Goal: Task Accomplishment & Management: Use online tool/utility

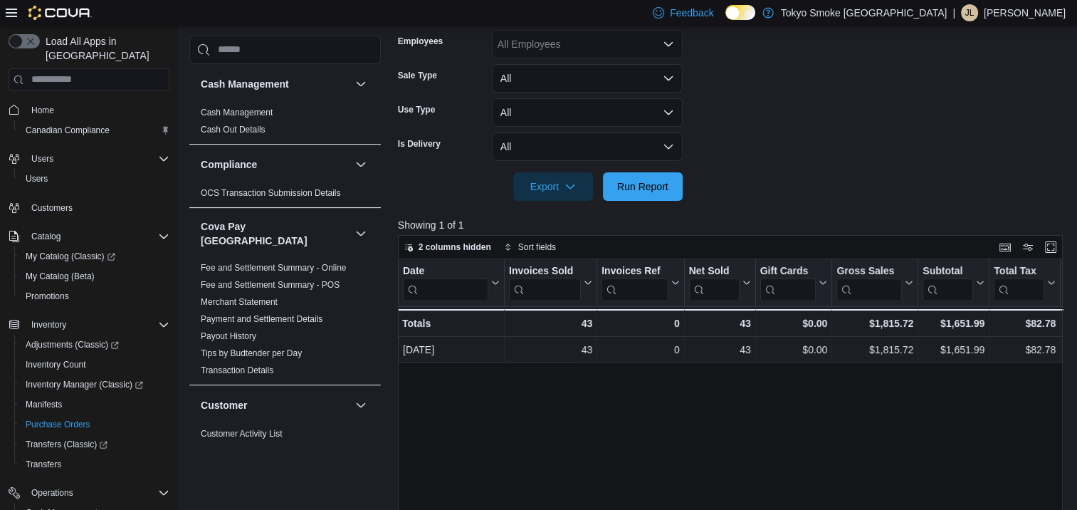
scroll to position [997, 0]
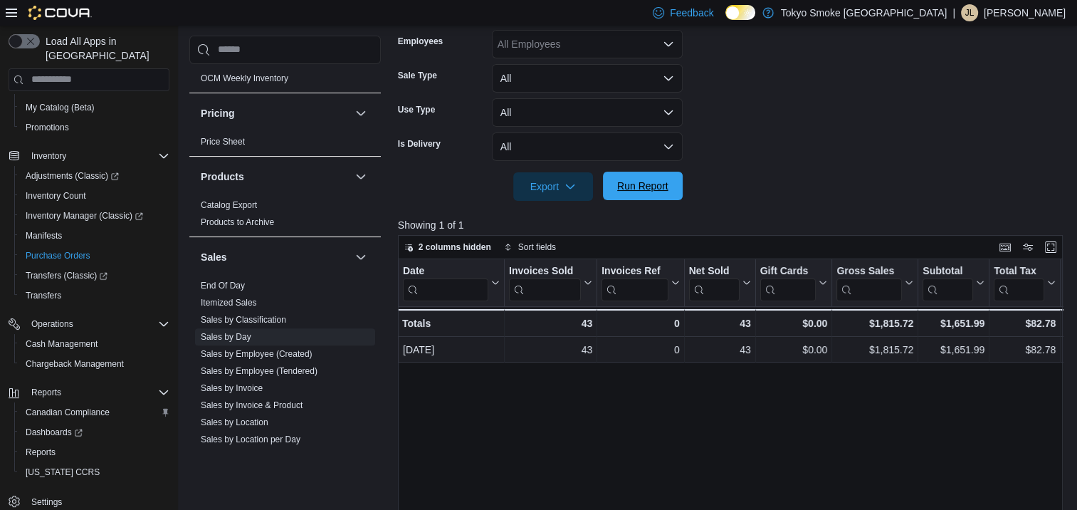
click at [639, 194] on span "Run Report" at bounding box center [643, 186] width 63 height 28
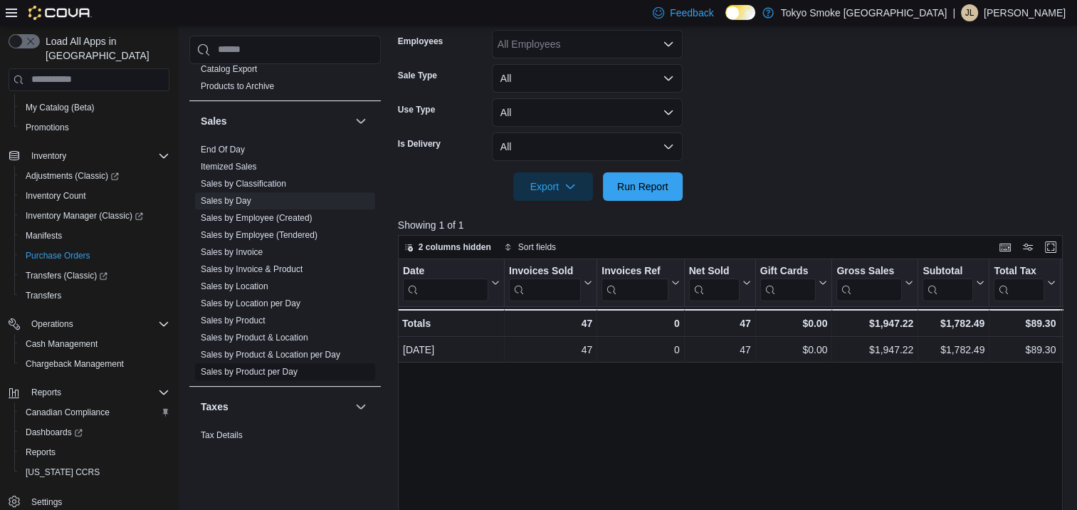
scroll to position [1139, 0]
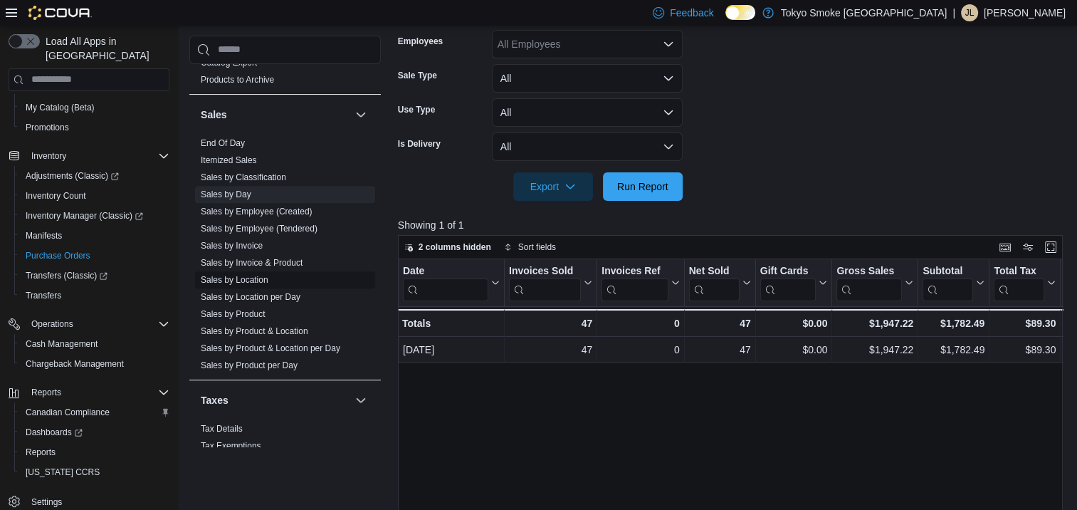
click at [247, 275] on link "Sales by Location" at bounding box center [235, 280] width 68 height 10
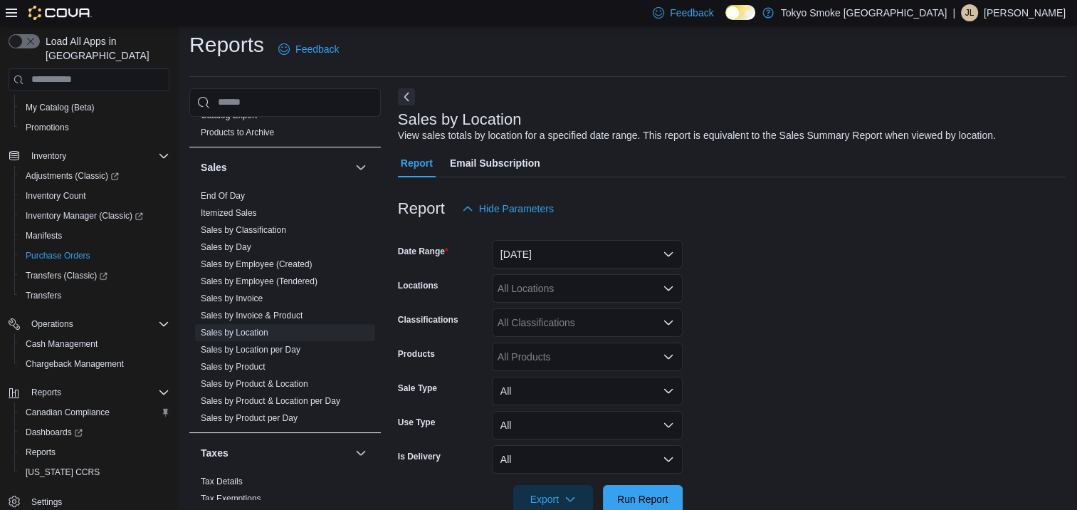
scroll to position [33, 0]
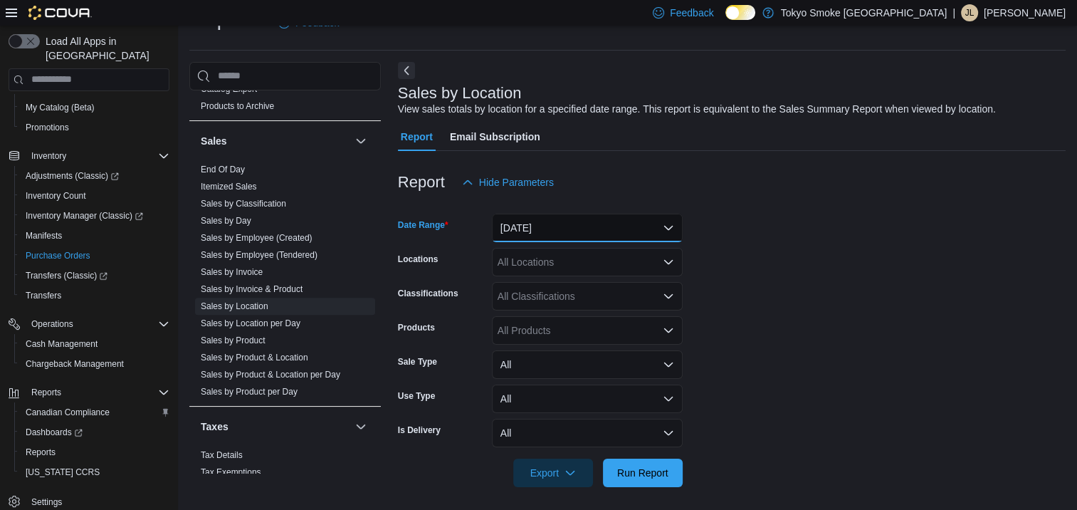
click at [556, 221] on button "[DATE]" at bounding box center [587, 228] width 191 height 28
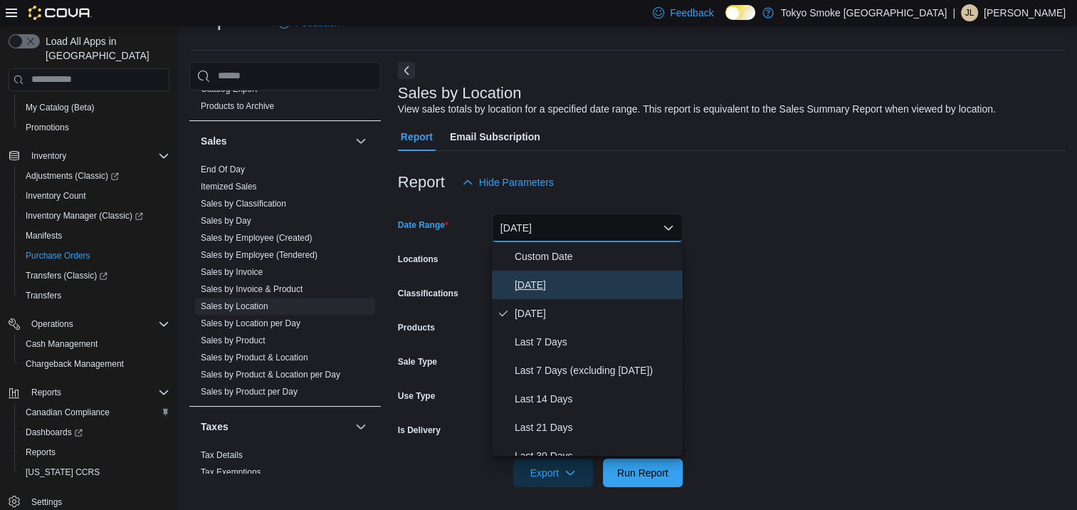
click at [546, 288] on span "[DATE]" at bounding box center [596, 284] width 162 height 17
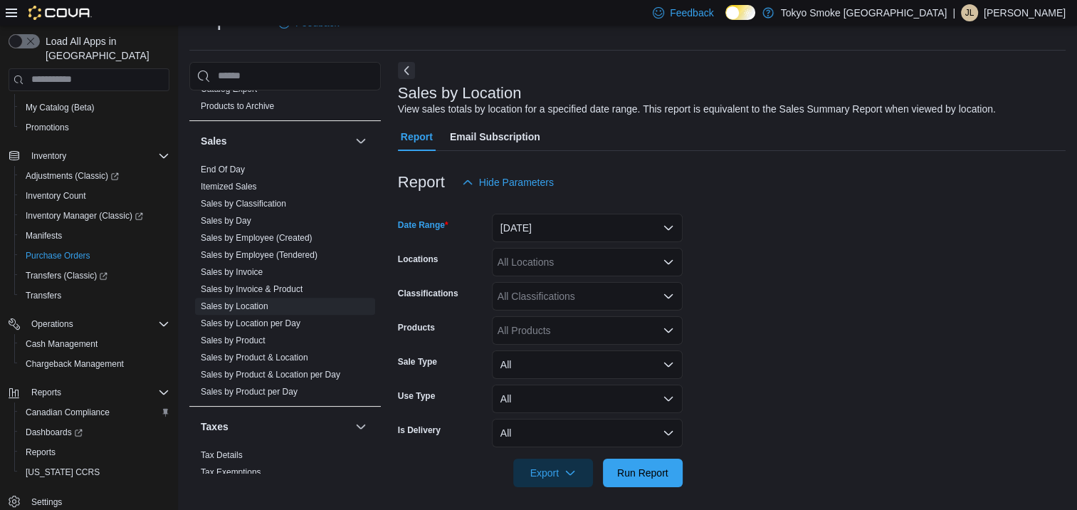
click at [547, 265] on div "All Locations" at bounding box center [587, 262] width 191 height 28
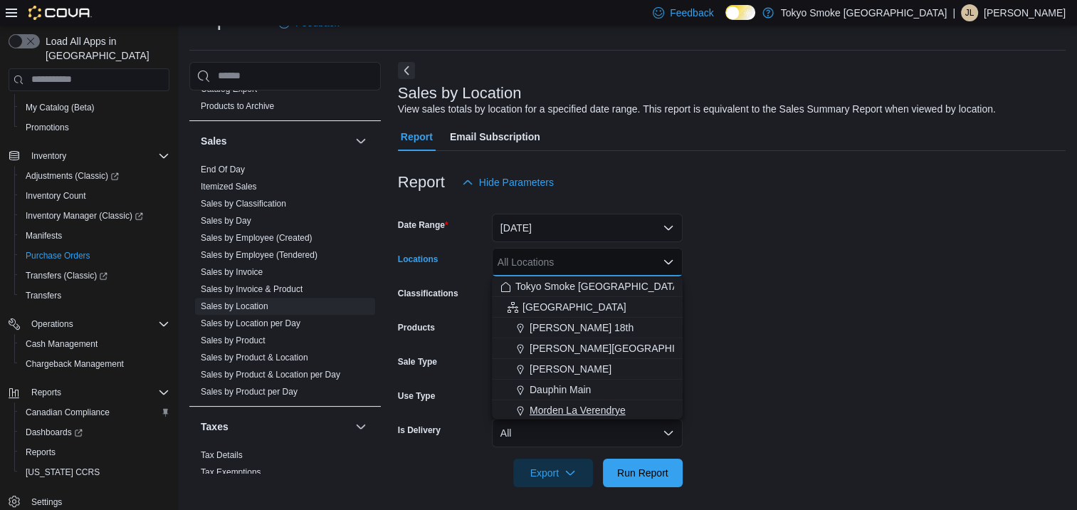
click at [568, 410] on span "Morden La Verendrye" at bounding box center [578, 410] width 96 height 14
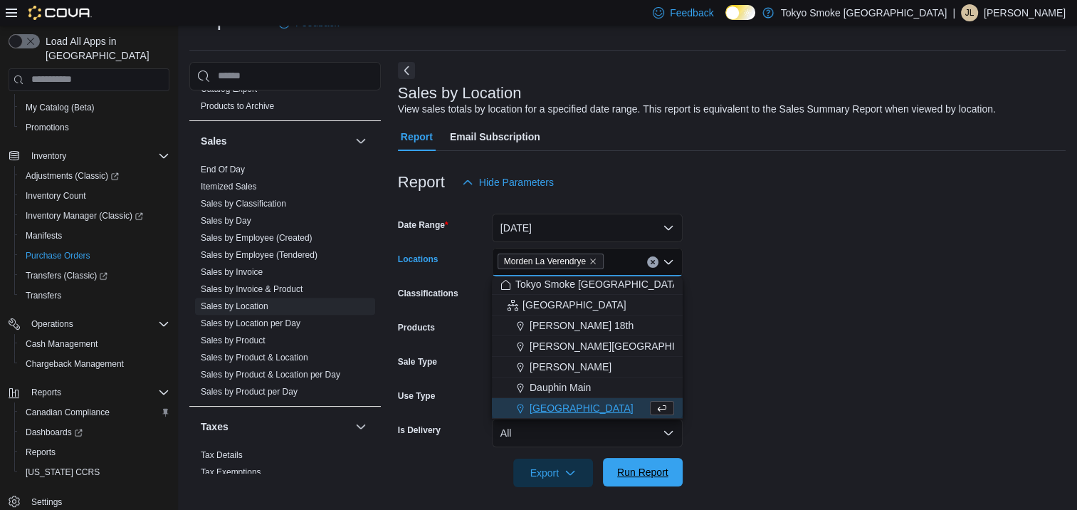
click at [628, 471] on span "Run Report" at bounding box center [642, 472] width 51 height 14
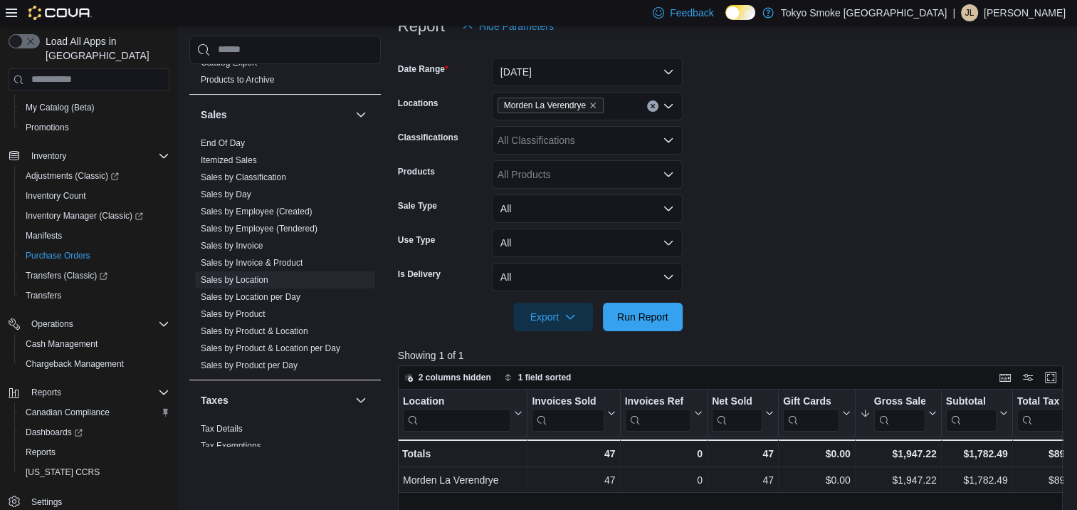
scroll to position [104, 0]
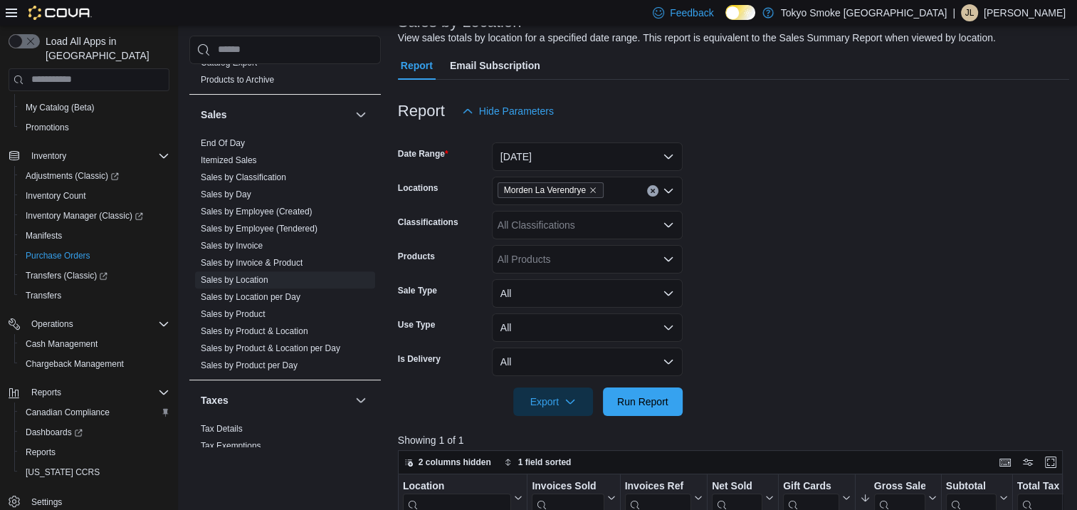
click at [624, 191] on div "Morden La Verendrye" at bounding box center [587, 191] width 191 height 28
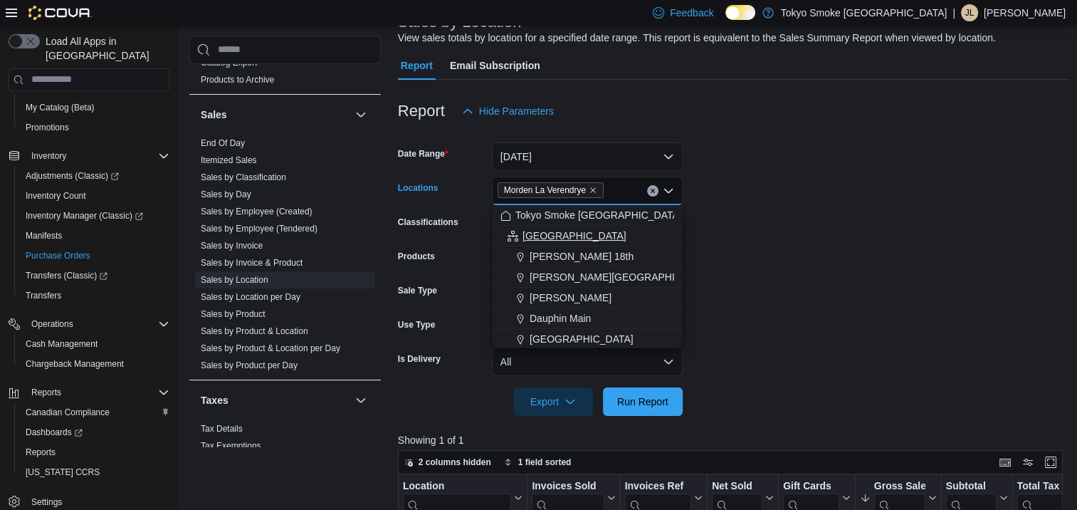
click at [608, 231] on div "[GEOGRAPHIC_DATA]" at bounding box center [587, 236] width 174 height 14
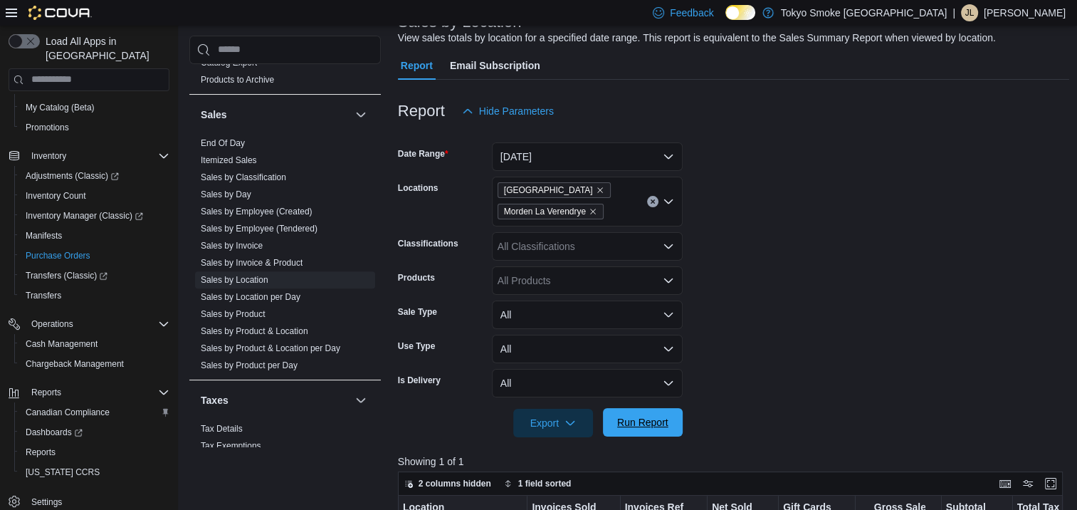
click at [673, 424] on span "Run Report" at bounding box center [643, 422] width 63 height 28
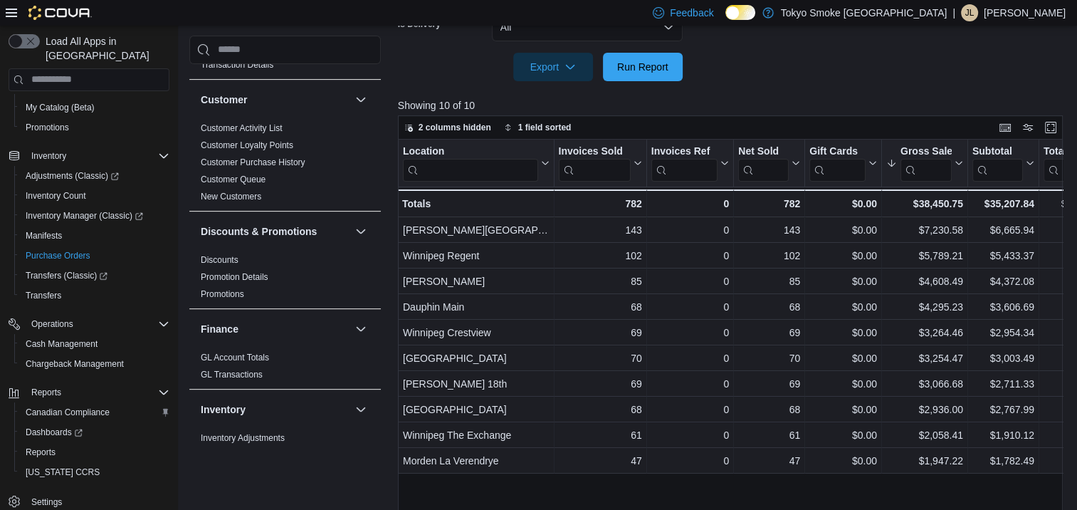
scroll to position [229, 0]
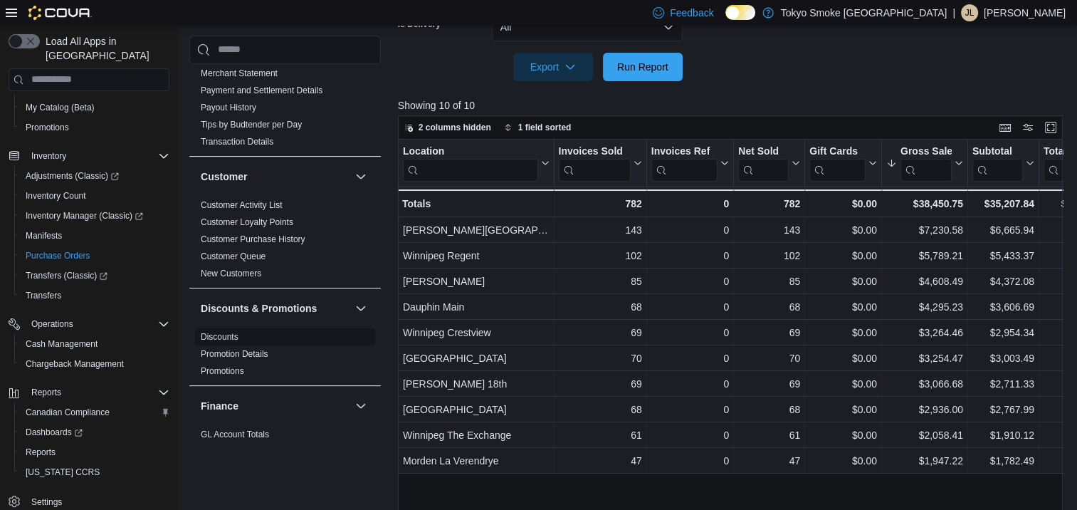
click at [214, 332] on link "Discounts" at bounding box center [220, 337] width 38 height 10
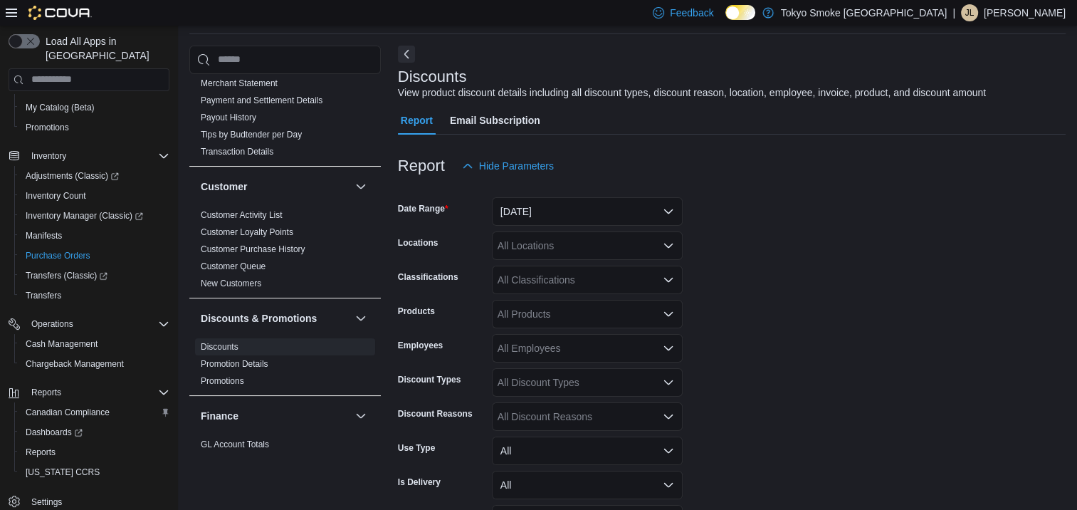
scroll to position [33, 0]
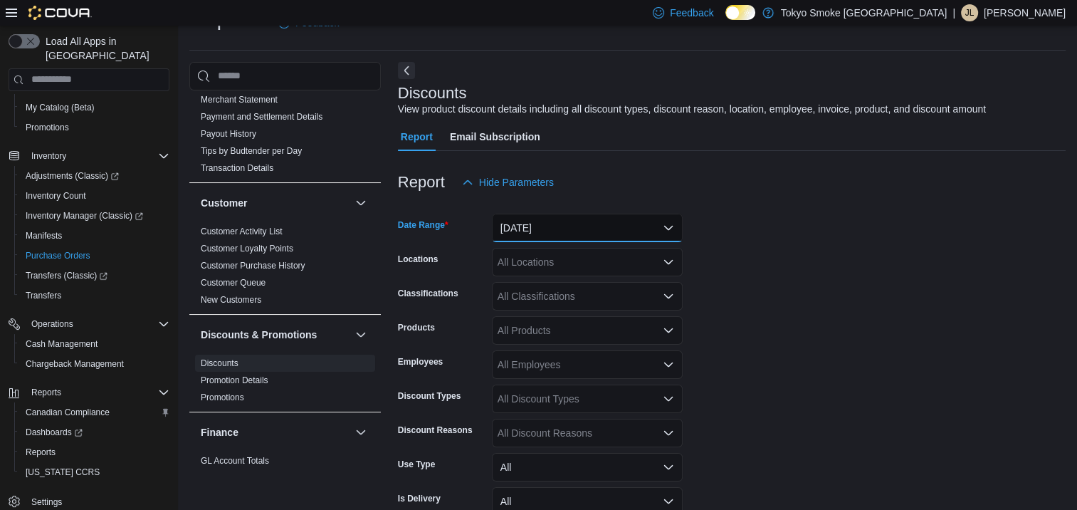
click at [543, 231] on button "[DATE]" at bounding box center [587, 228] width 191 height 28
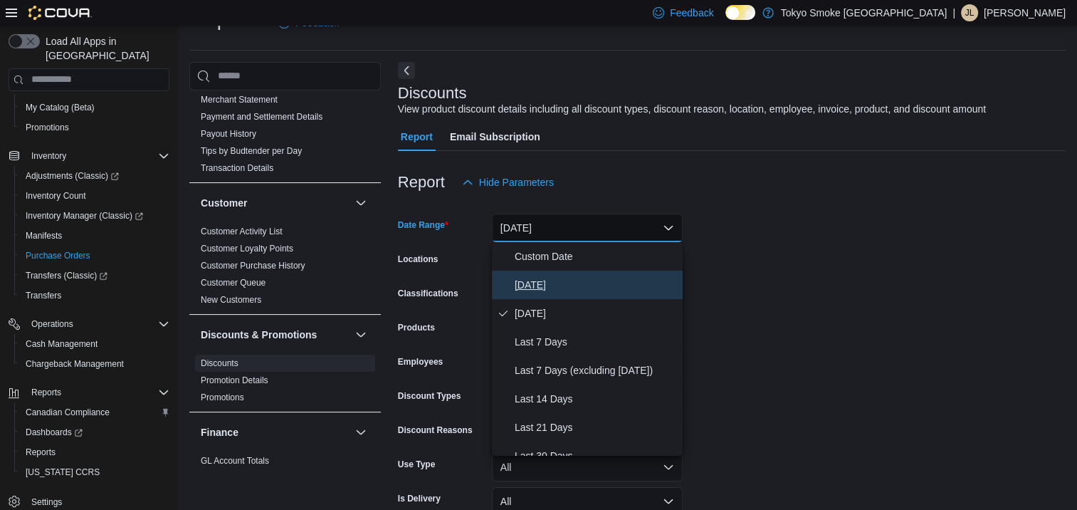
click at [541, 284] on span "[DATE]" at bounding box center [596, 284] width 162 height 17
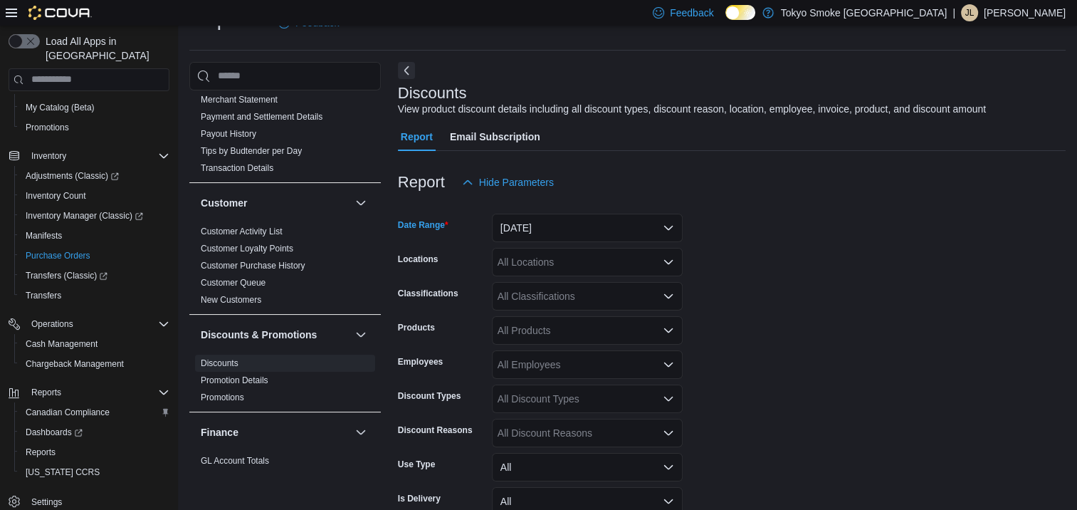
click at [545, 261] on div "All Locations" at bounding box center [587, 262] width 191 height 28
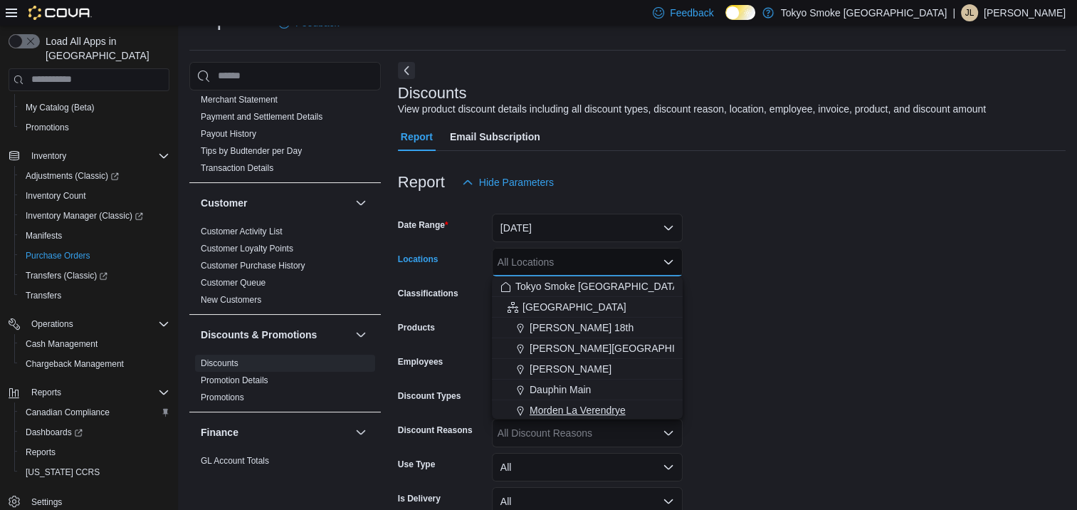
click at [610, 412] on span "Morden La Verendrye" at bounding box center [578, 410] width 96 height 14
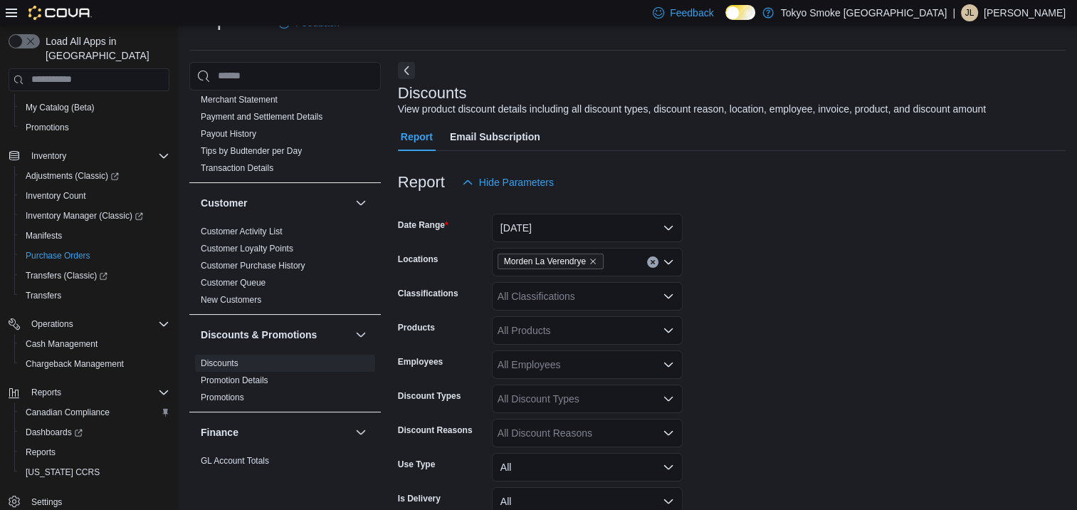
click at [772, 420] on form "Date Range [DATE] Locations Morden La Verendrye Classifications All Classificat…" at bounding box center [732, 392] width 668 height 393
click at [570, 429] on div "All Discount Reasons" at bounding box center [587, 433] width 191 height 28
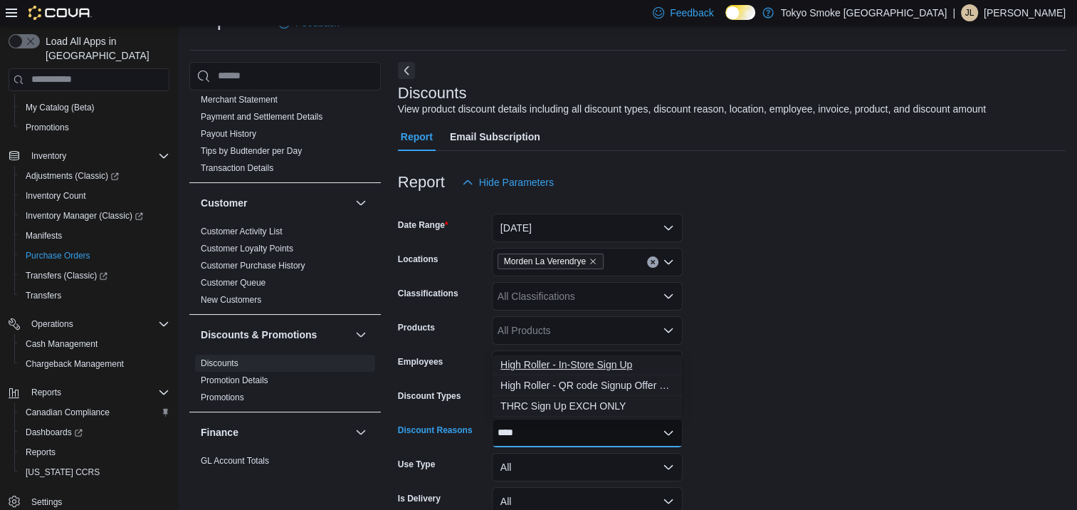
type input "****"
drag, startPoint x: 583, startPoint y: 365, endPoint x: 913, endPoint y: 423, distance: 334.6
click at [583, 364] on span "High Roller - In-Store Sign Up" at bounding box center [587, 364] width 174 height 14
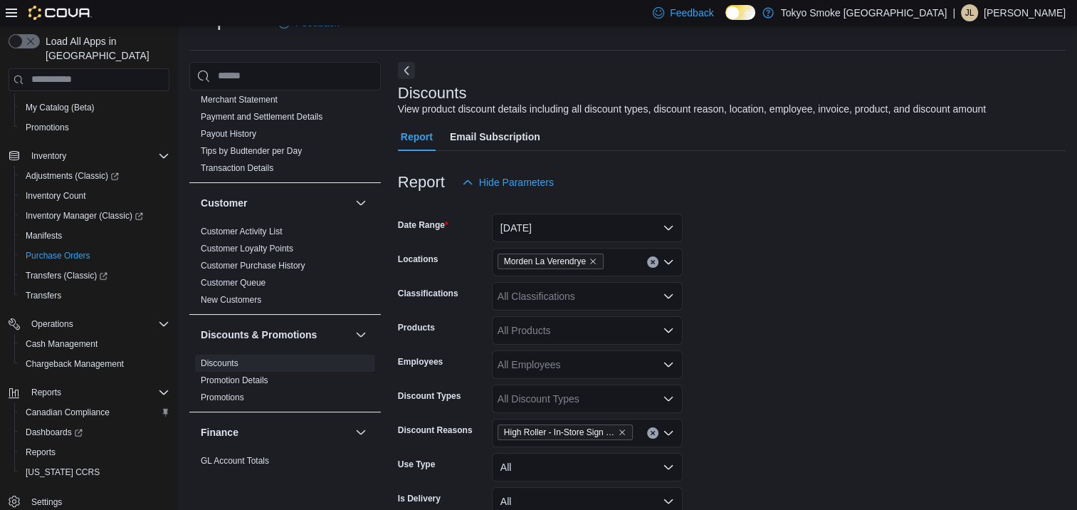
click at [916, 424] on form "Date Range [DATE] Locations Morden La Verendrye Classifications All Classificat…" at bounding box center [732, 392] width 668 height 393
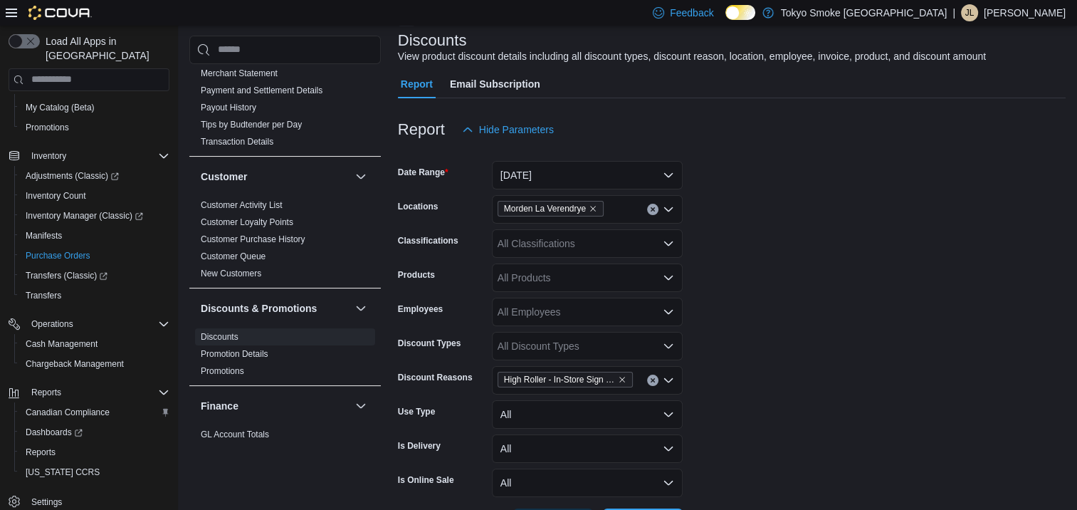
scroll to position [140, 0]
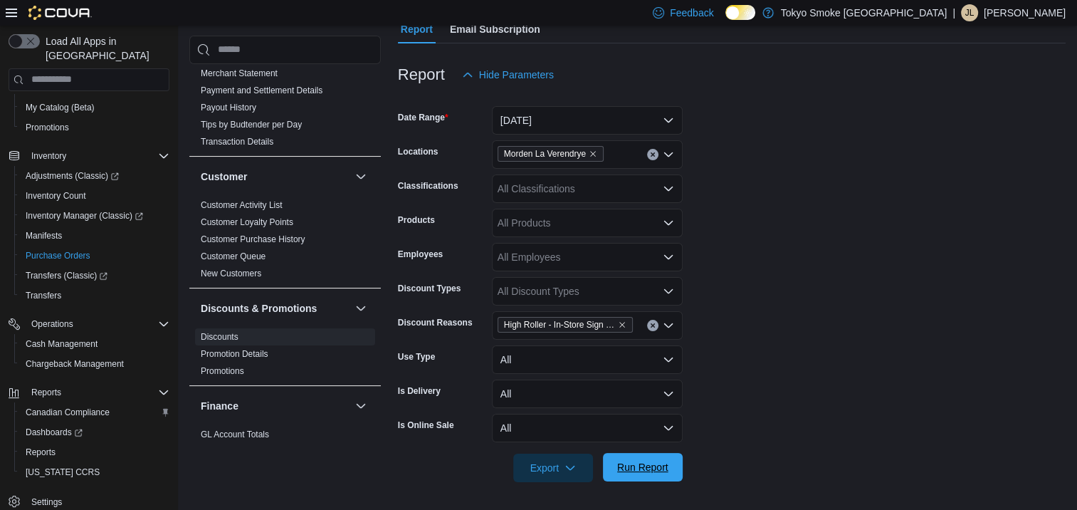
click at [658, 456] on span "Run Report" at bounding box center [643, 467] width 63 height 28
